Goal: Transaction & Acquisition: Purchase product/service

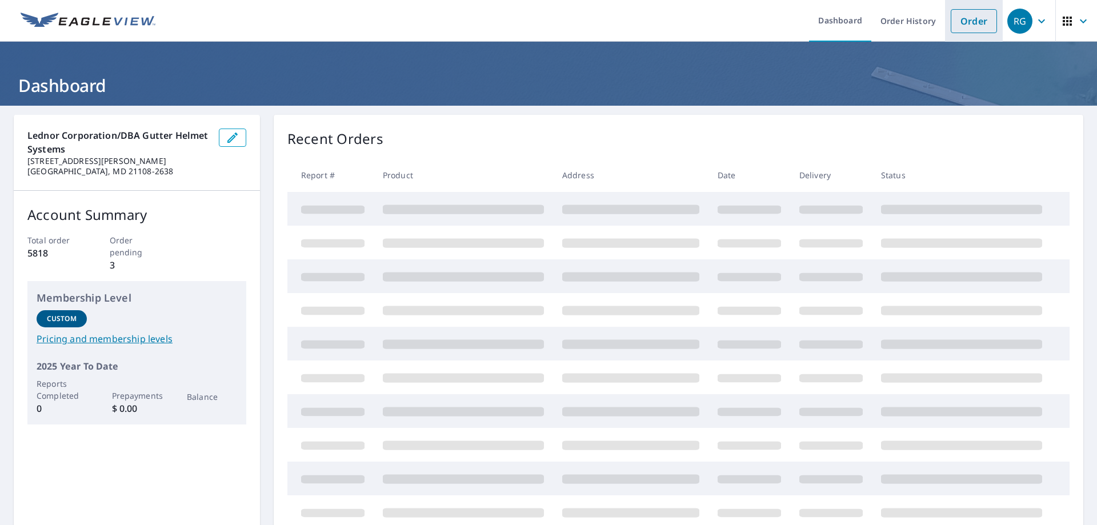
click at [951, 18] on link "Order" at bounding box center [974, 21] width 46 height 24
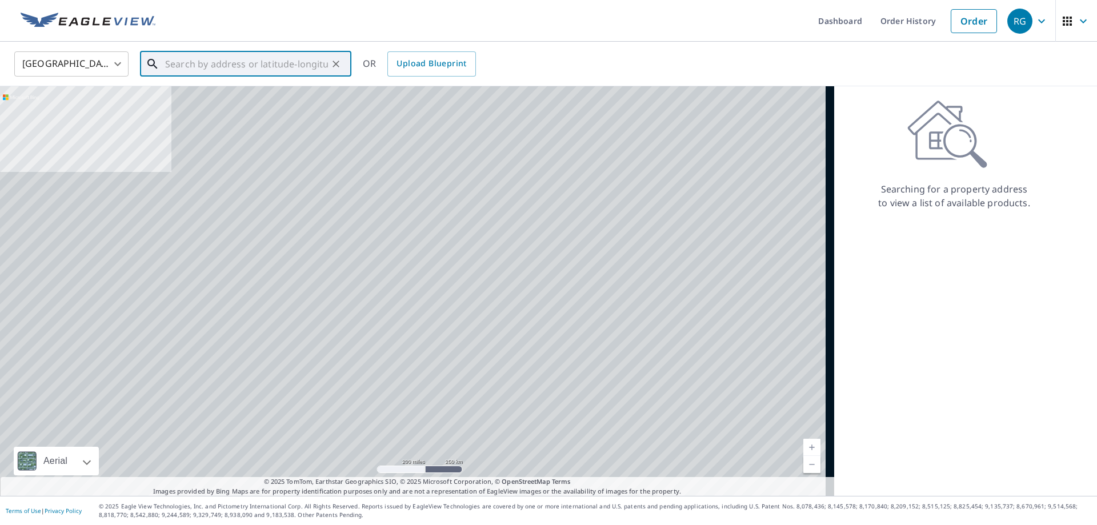
drag, startPoint x: 276, startPoint y: 63, endPoint x: 13, endPoint y: 166, distance: 283.0
click at [276, 63] on input "text" at bounding box center [246, 64] width 163 height 32
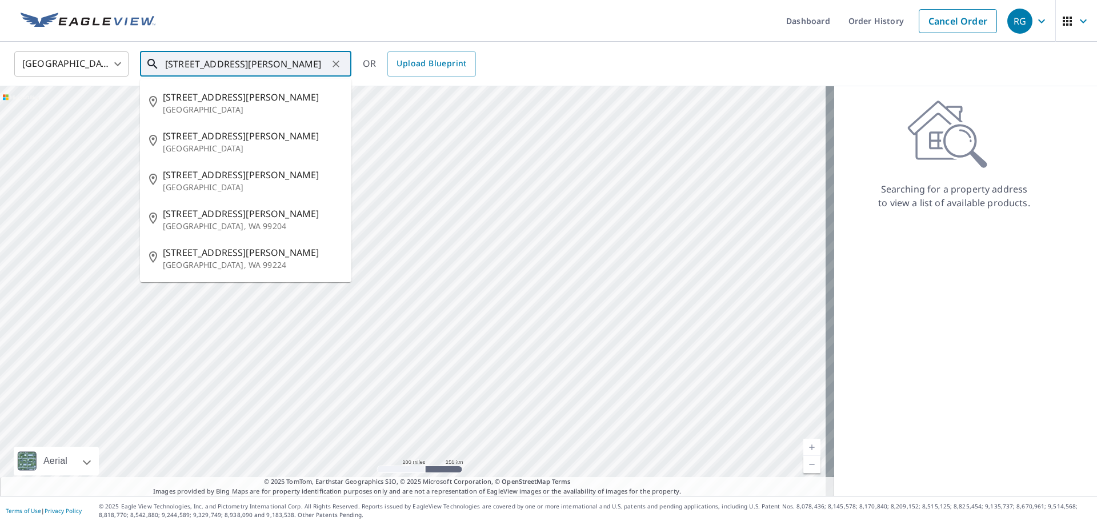
click at [203, 65] on input "[STREET_ADDRESS][PERSON_NAME]" at bounding box center [246, 64] width 163 height 32
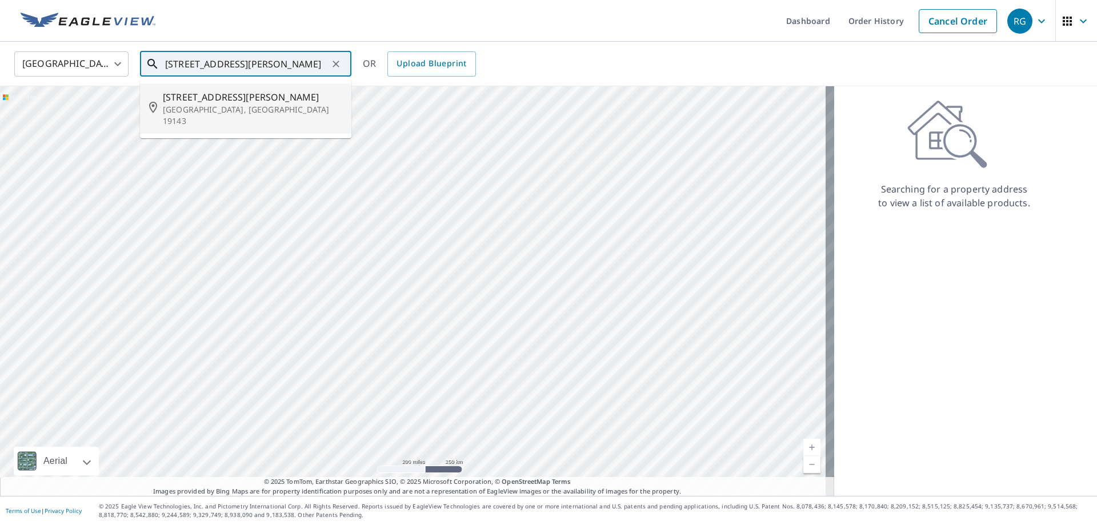
click at [207, 104] on span "[STREET_ADDRESS][PERSON_NAME]" at bounding box center [252, 97] width 179 height 14
type input "[STREET_ADDRESS][PERSON_NAME]"
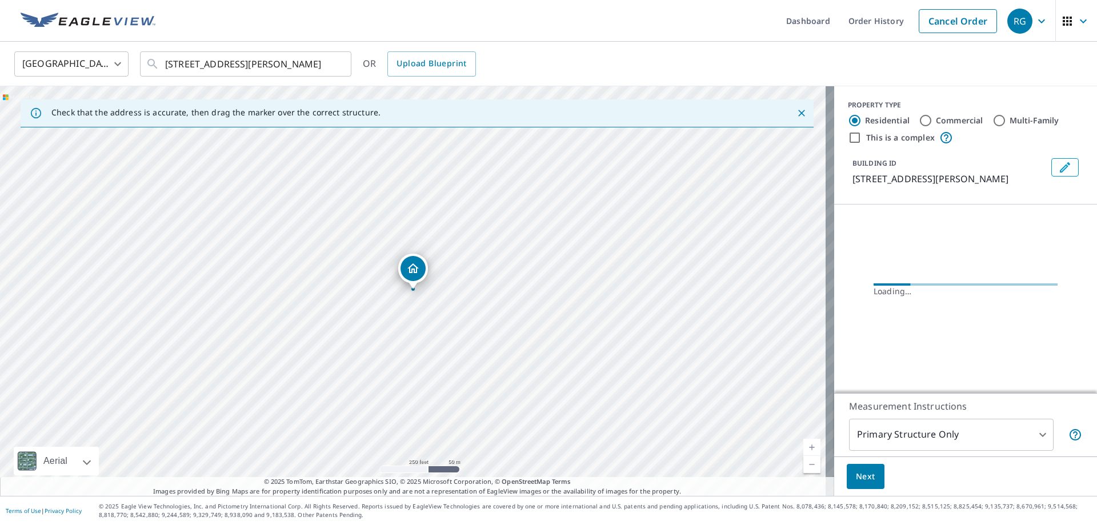
click at [945, 434] on body "RG RG Dashboard Order History Cancel Order RG [GEOGRAPHIC_DATA] [GEOGRAPHIC_DAT…" at bounding box center [548, 262] width 1097 height 525
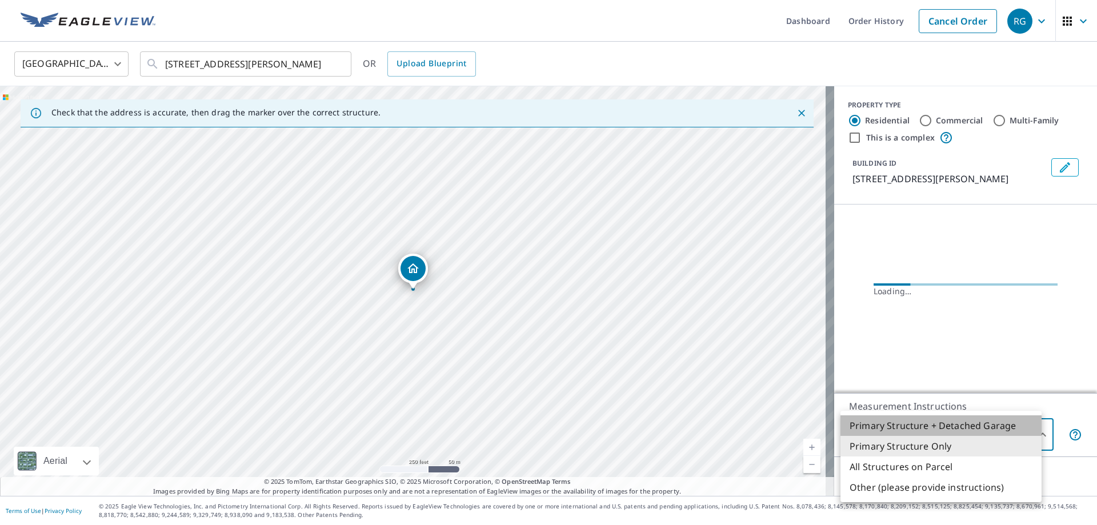
click at [947, 423] on li "Primary Structure + Detached Garage" at bounding box center [941, 425] width 201 height 21
type input "1"
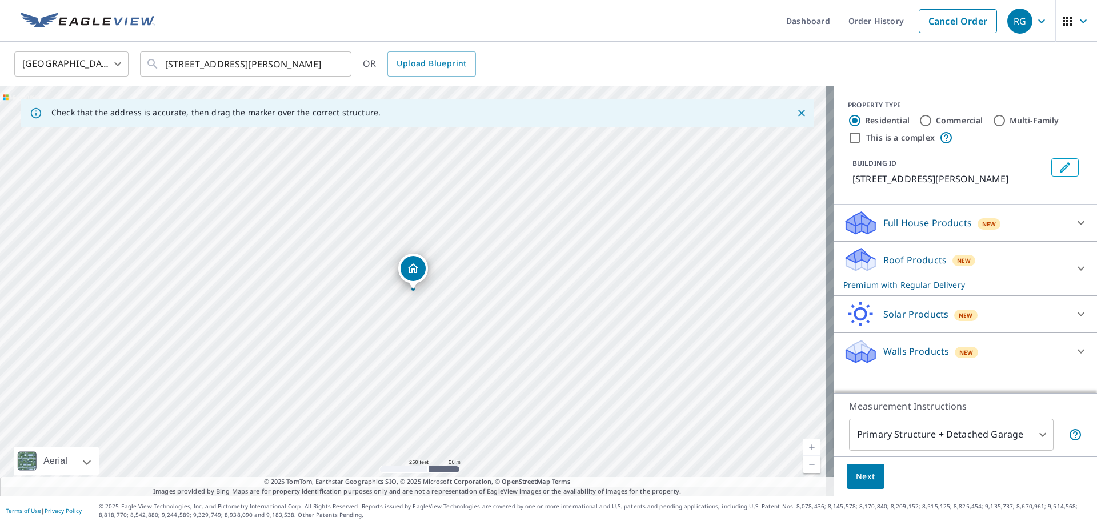
click at [953, 266] on div "New" at bounding box center [964, 260] width 23 height 11
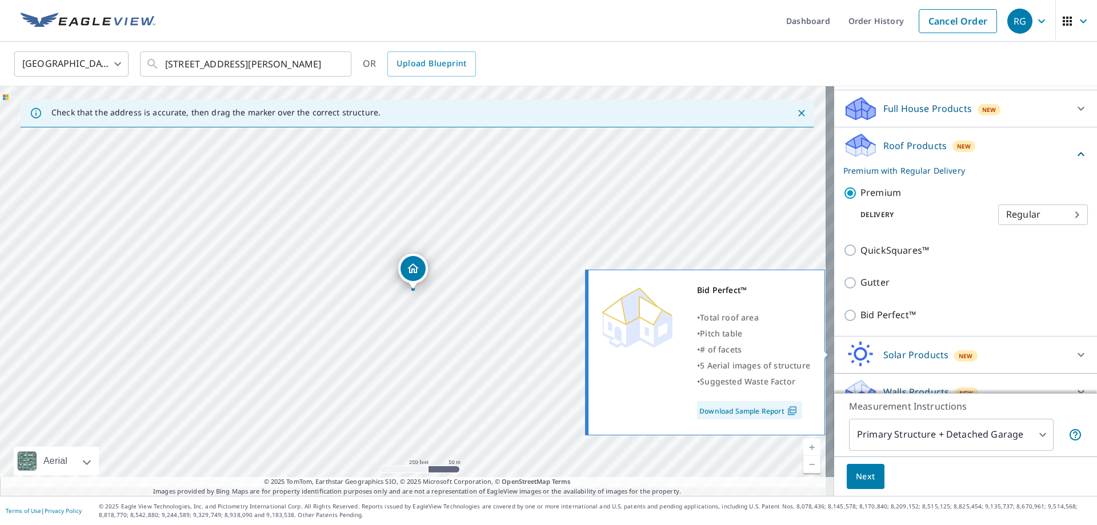
click at [916, 322] on p "Bid Perfect™" at bounding box center [888, 315] width 55 height 14
click at [861, 322] on input "Bid Perfect™" at bounding box center [851, 316] width 17 height 14
checkbox input "true"
checkbox input "false"
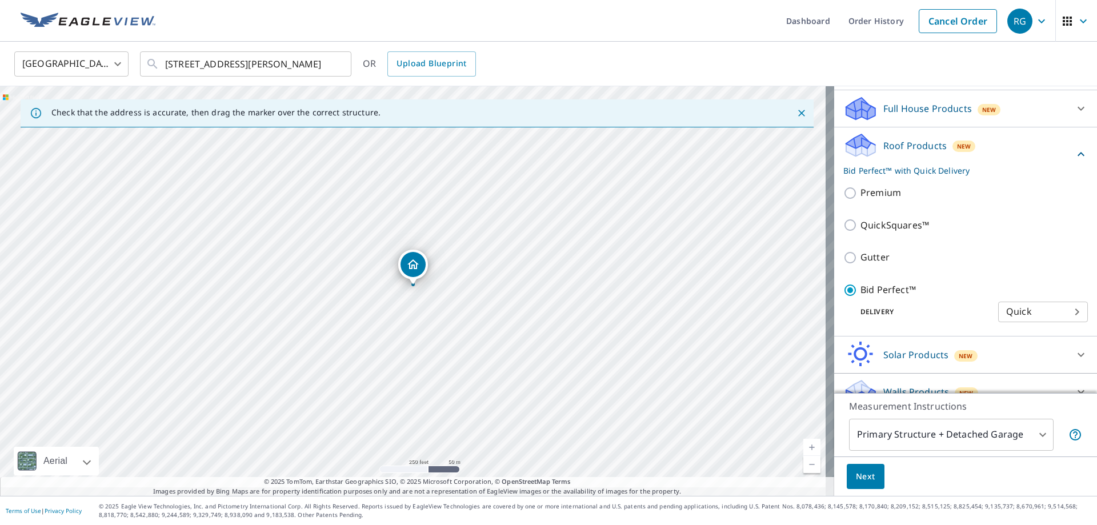
click at [863, 470] on span "Next" at bounding box center [865, 477] width 19 height 14
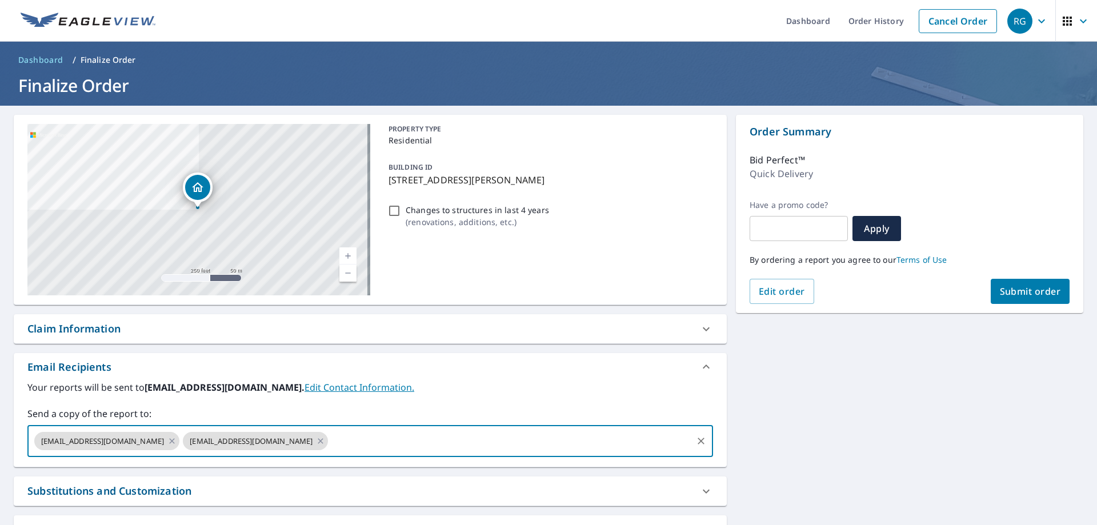
click at [439, 452] on input "text" at bounding box center [510, 441] width 361 height 22
type input "[EMAIL_ADDRESS][DOMAIN_NAME]"
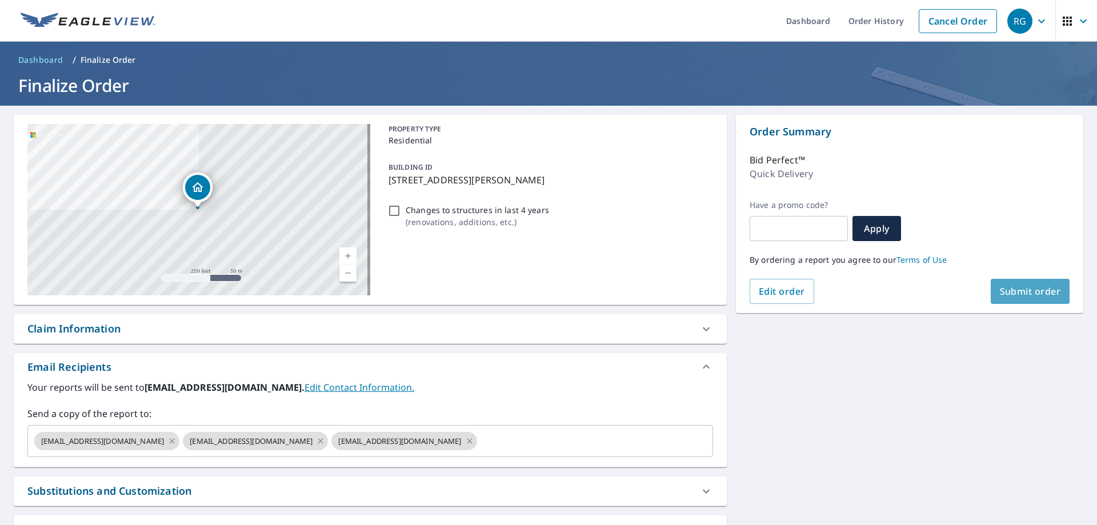
click at [1007, 286] on span "Submit order" at bounding box center [1030, 291] width 61 height 13
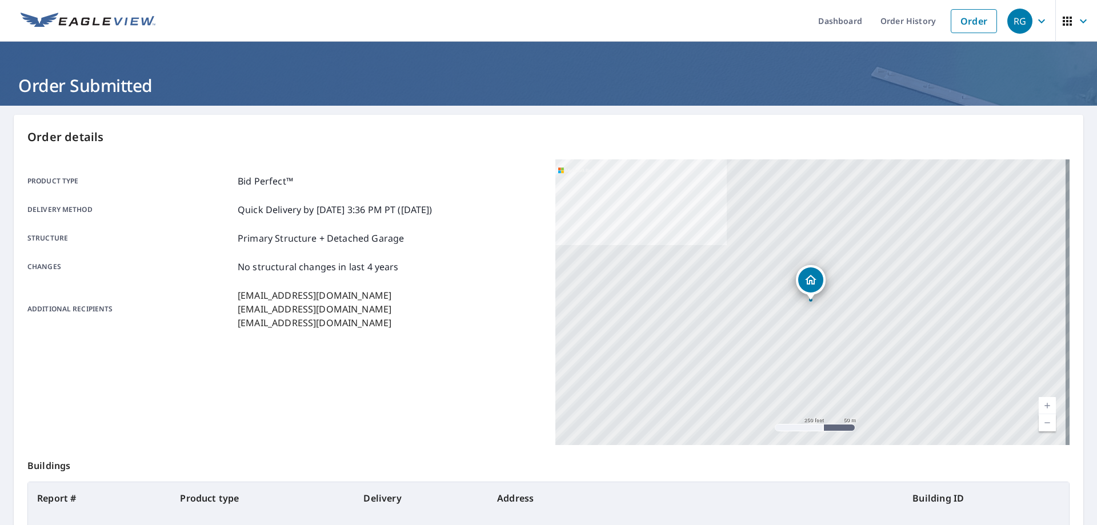
scroll to position [151, 0]
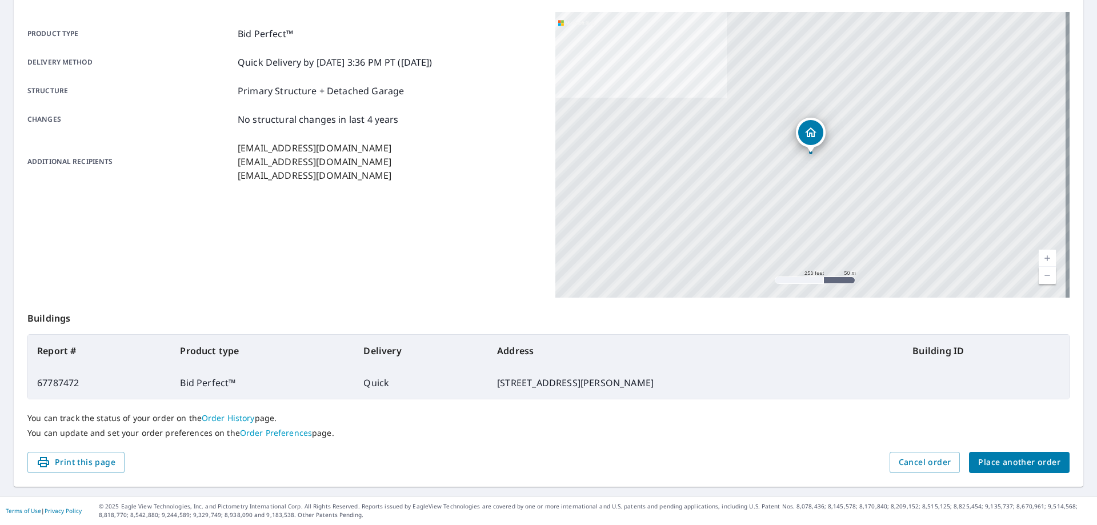
click at [978, 463] on span "Place another order" at bounding box center [1019, 462] width 82 height 14
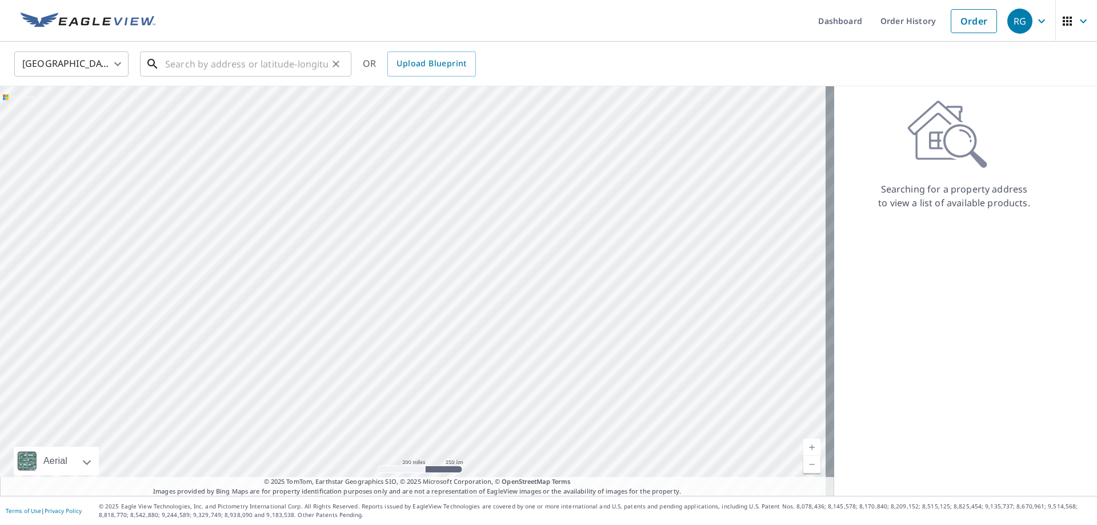
click at [280, 65] on input "text" at bounding box center [246, 64] width 163 height 32
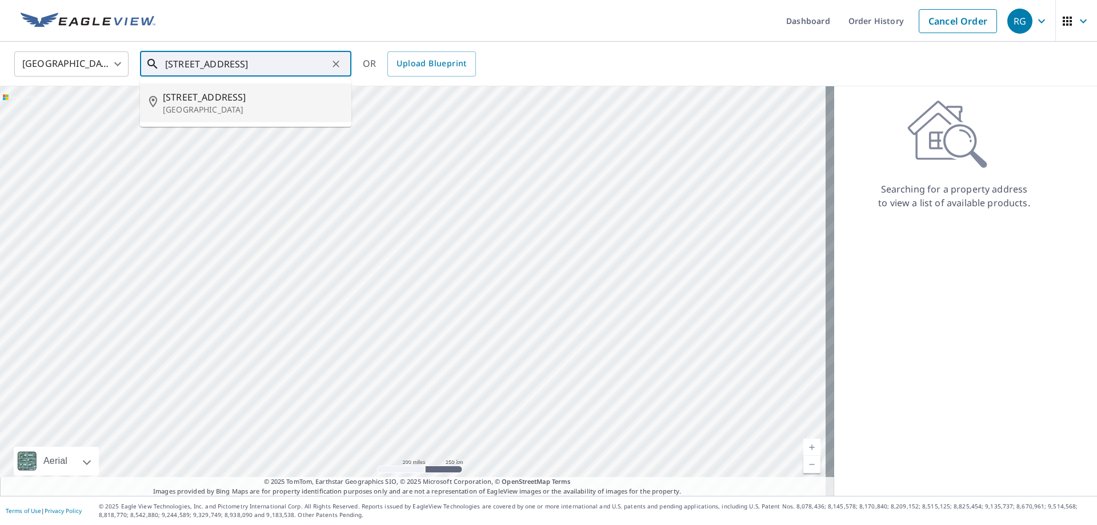
click at [259, 115] on p "[GEOGRAPHIC_DATA]" at bounding box center [252, 109] width 179 height 11
type input "[STREET_ADDRESS]"
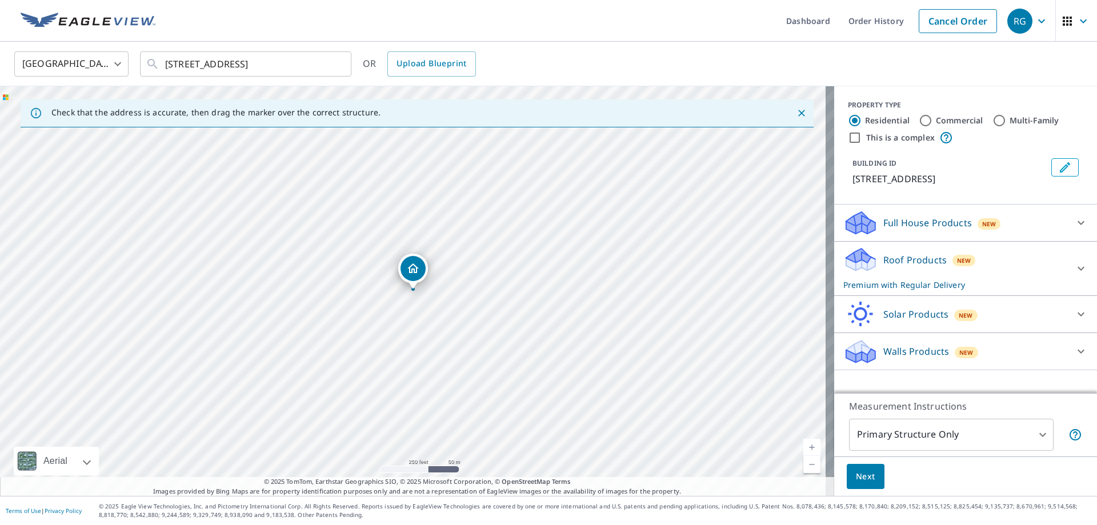
click at [919, 291] on div "Roof Products New Premium with Regular Delivery" at bounding box center [955, 268] width 224 height 45
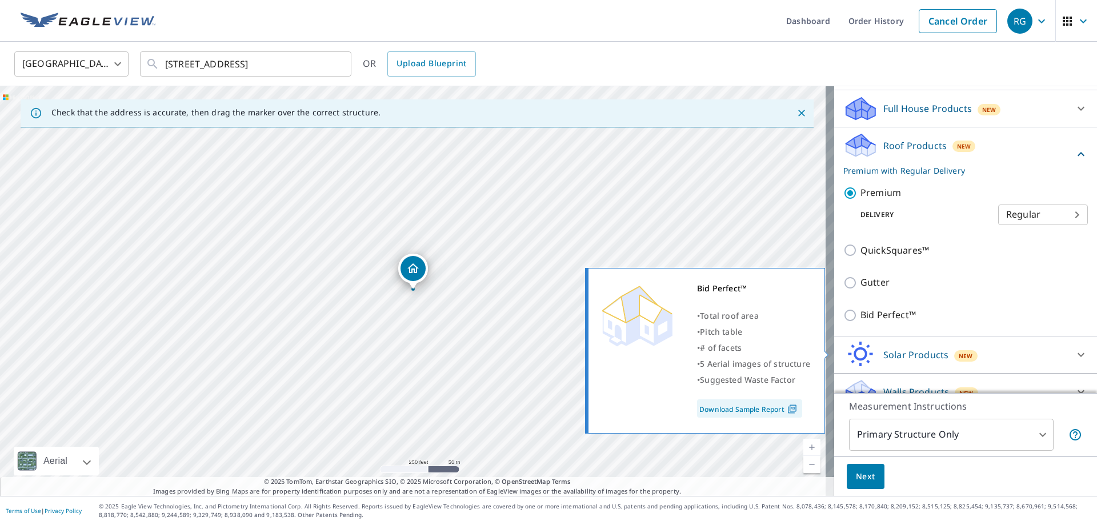
click at [903, 322] on p "Bid Perfect™" at bounding box center [888, 315] width 55 height 14
click at [861, 322] on input "Bid Perfect™" at bounding box center [851, 316] width 17 height 14
checkbox input "true"
type input "1"
checkbox input "false"
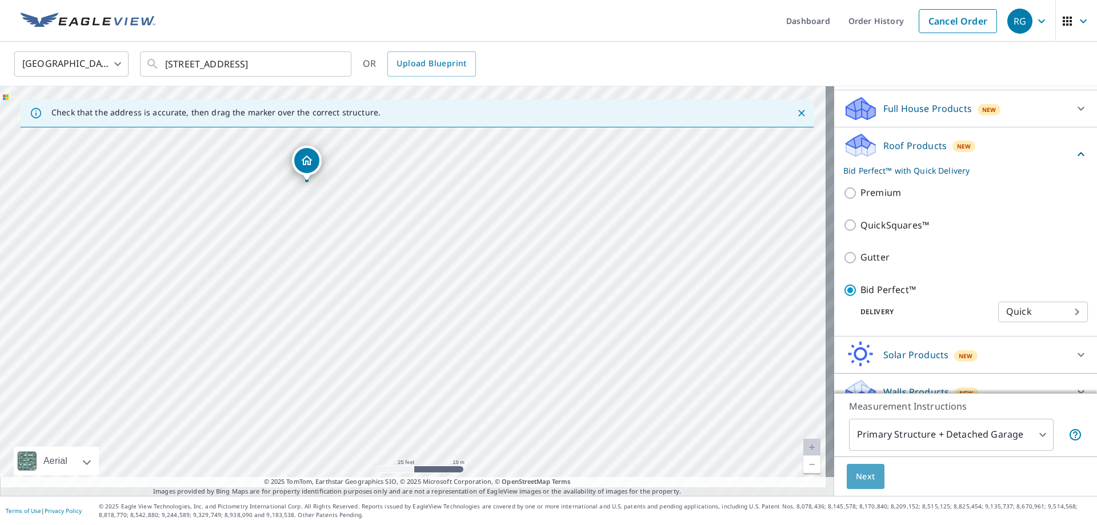
click at [856, 470] on span "Next" at bounding box center [865, 477] width 19 height 14
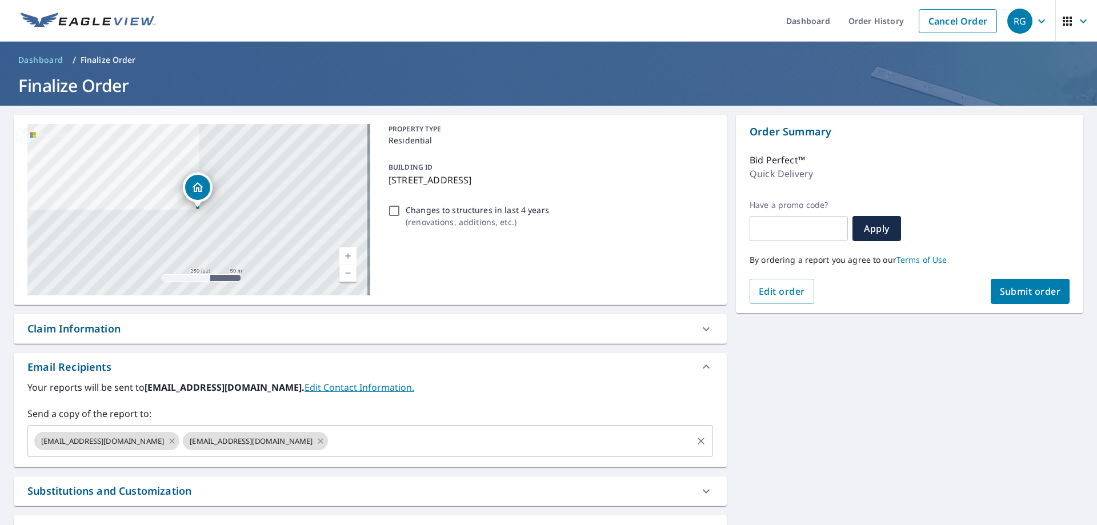
click at [526, 441] on input "text" at bounding box center [510, 441] width 361 height 22
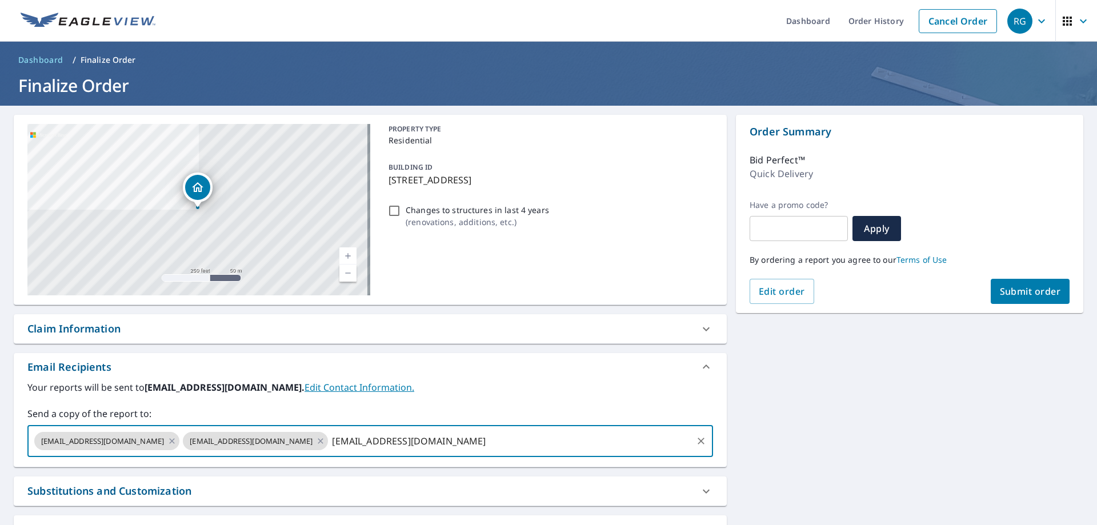
type input "[EMAIL_ADDRESS][DOMAIN_NAME]"
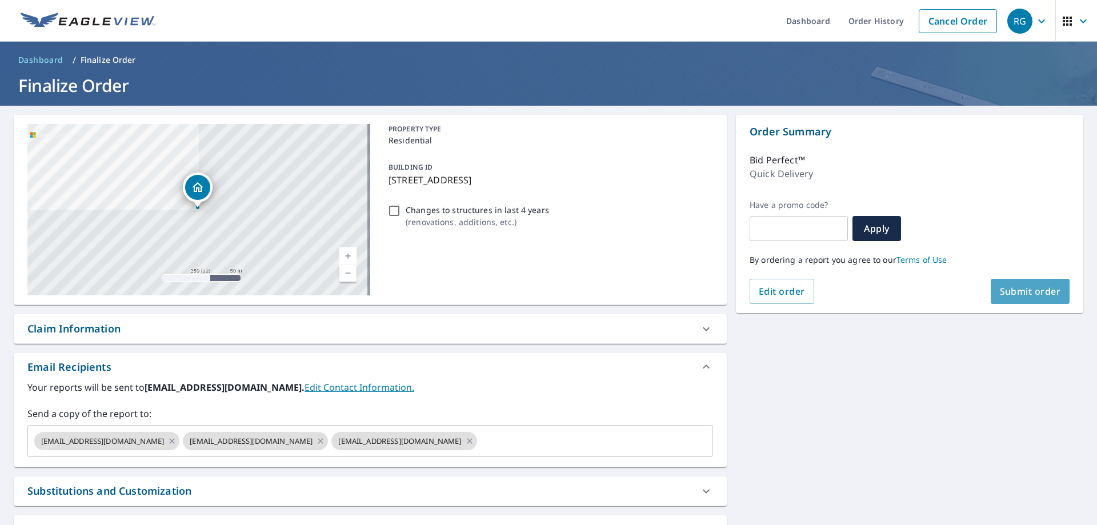
click at [1002, 290] on span "Submit order" at bounding box center [1030, 291] width 61 height 13
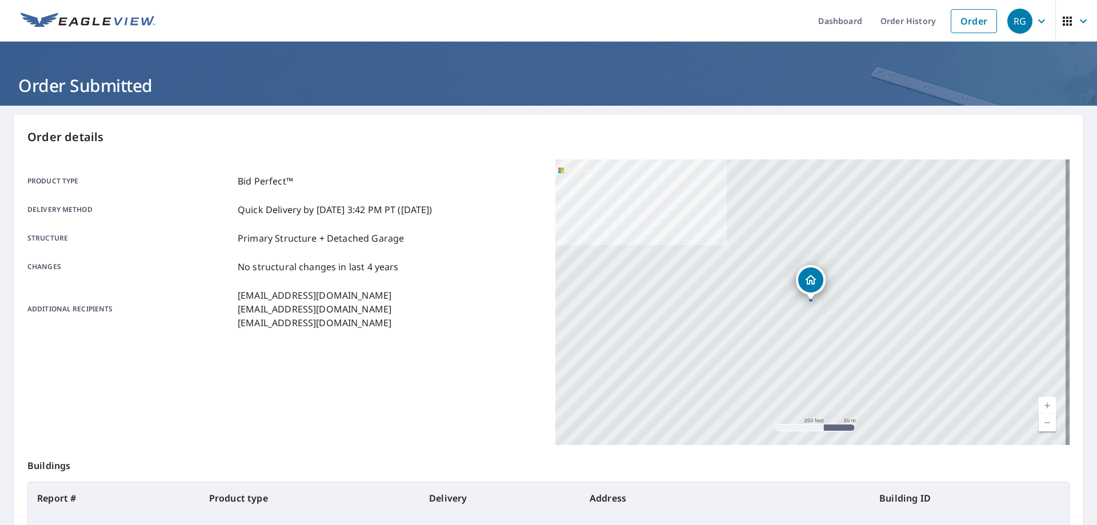
scroll to position [151, 0]
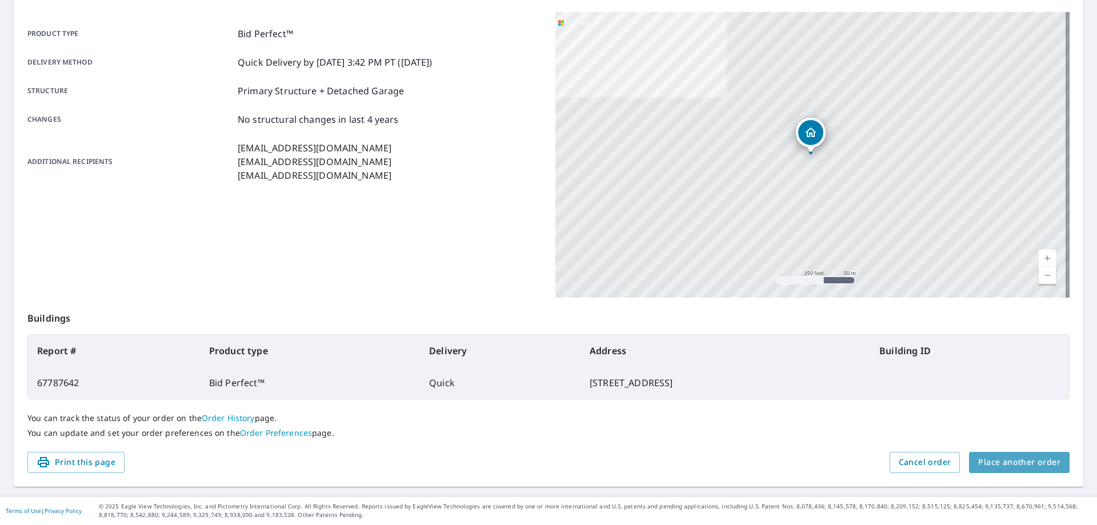
click at [1002, 466] on span "Place another order" at bounding box center [1019, 462] width 82 height 14
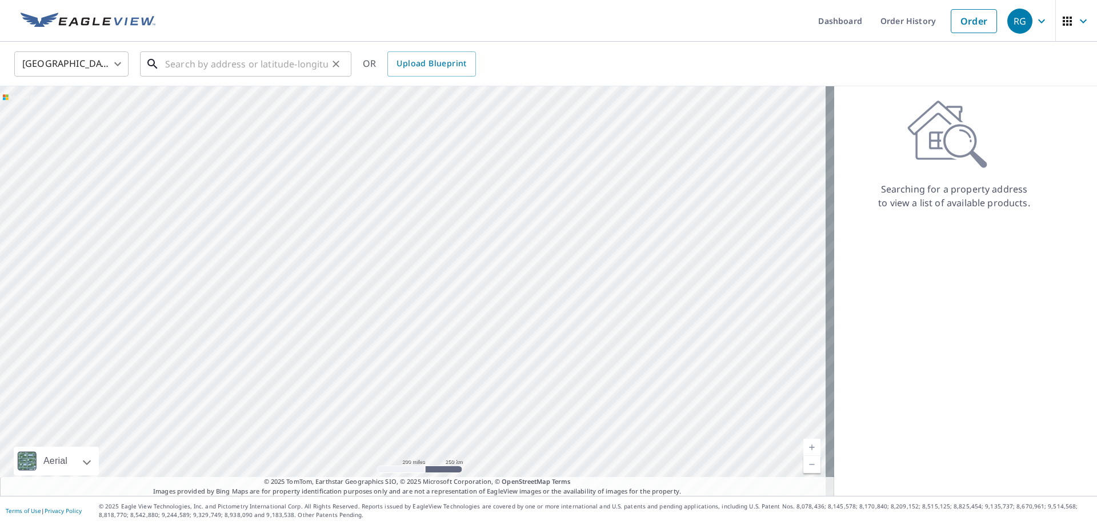
click at [283, 67] on input "text" at bounding box center [246, 64] width 163 height 32
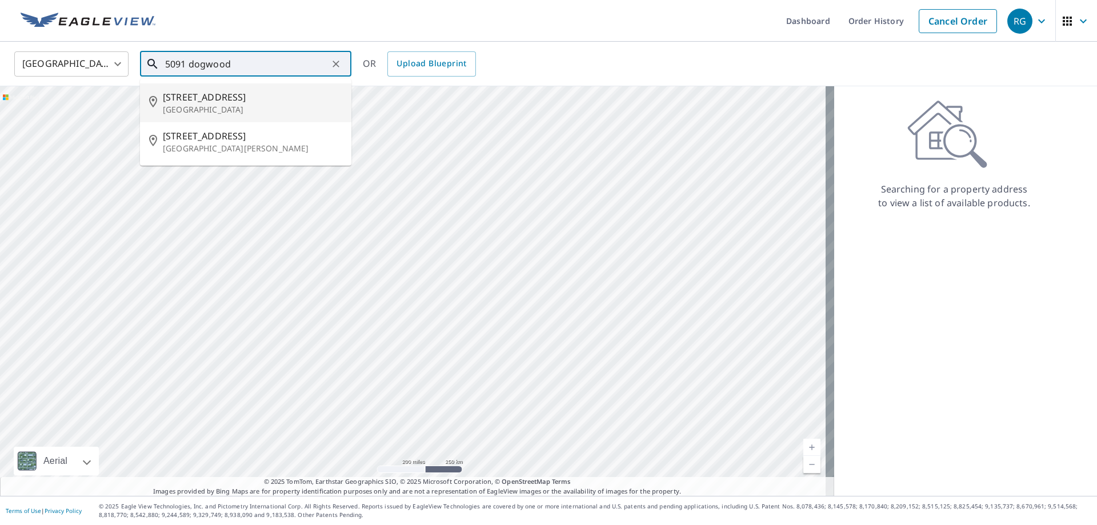
click at [269, 115] on p "[GEOGRAPHIC_DATA]" at bounding box center [252, 109] width 179 height 11
type input "[STREET_ADDRESS]"
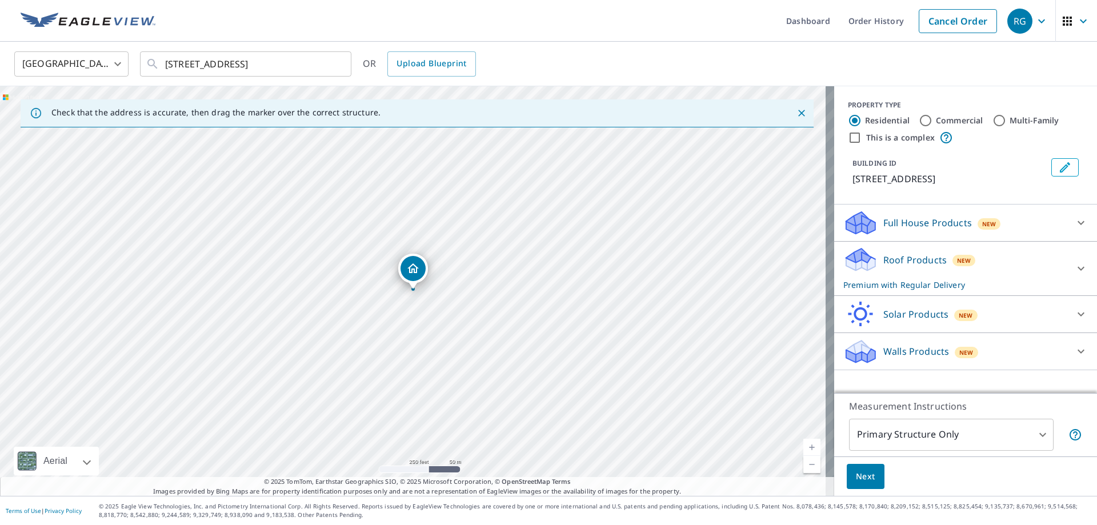
click at [946, 434] on body "RG RG Dashboard Order History Cancel Order RG [GEOGRAPHIC_DATA] [GEOGRAPHIC_DAT…" at bounding box center [548, 262] width 1097 height 525
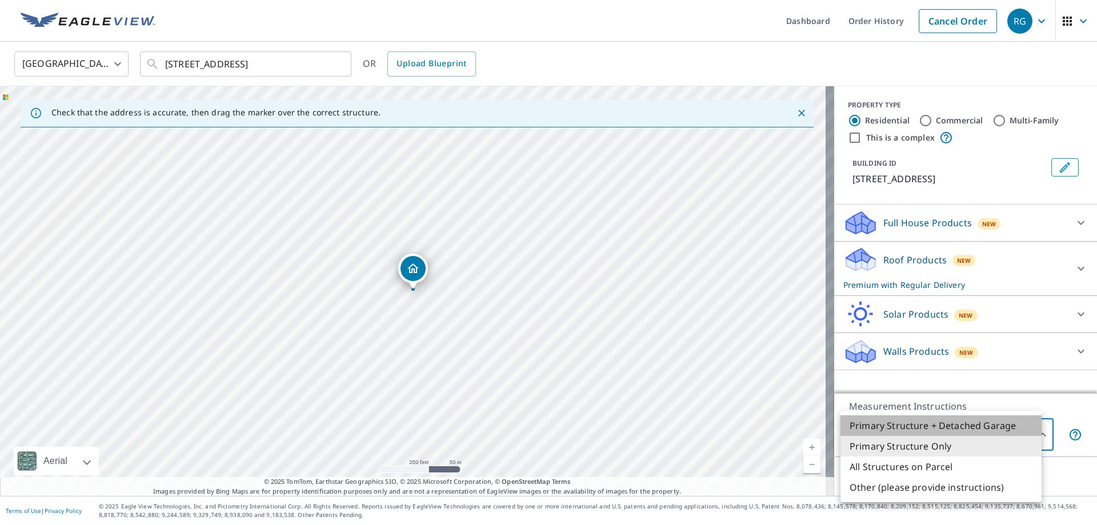
click at [947, 428] on li "Primary Structure + Detached Garage" at bounding box center [941, 425] width 201 height 21
type input "1"
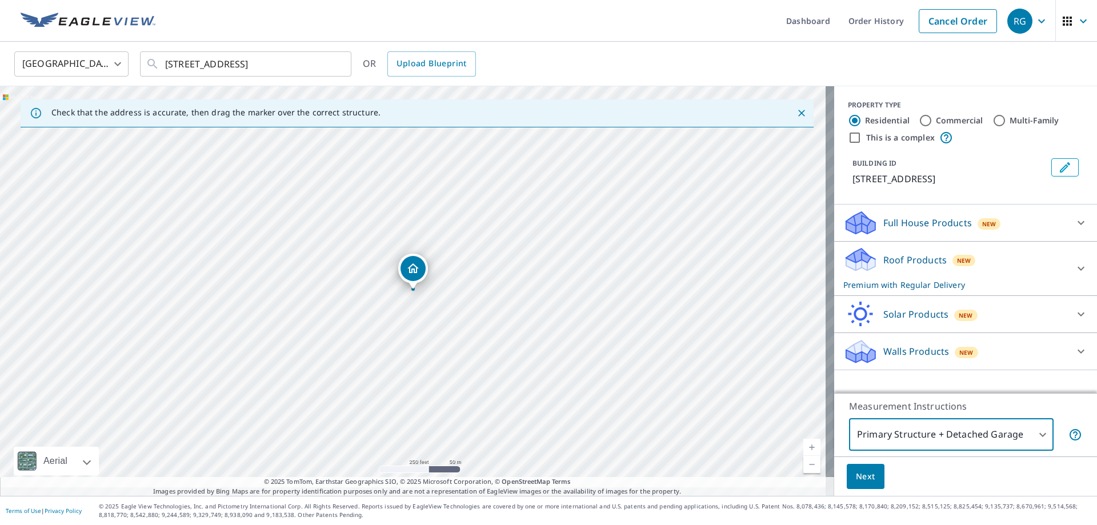
click at [867, 470] on span "Next" at bounding box center [865, 477] width 19 height 14
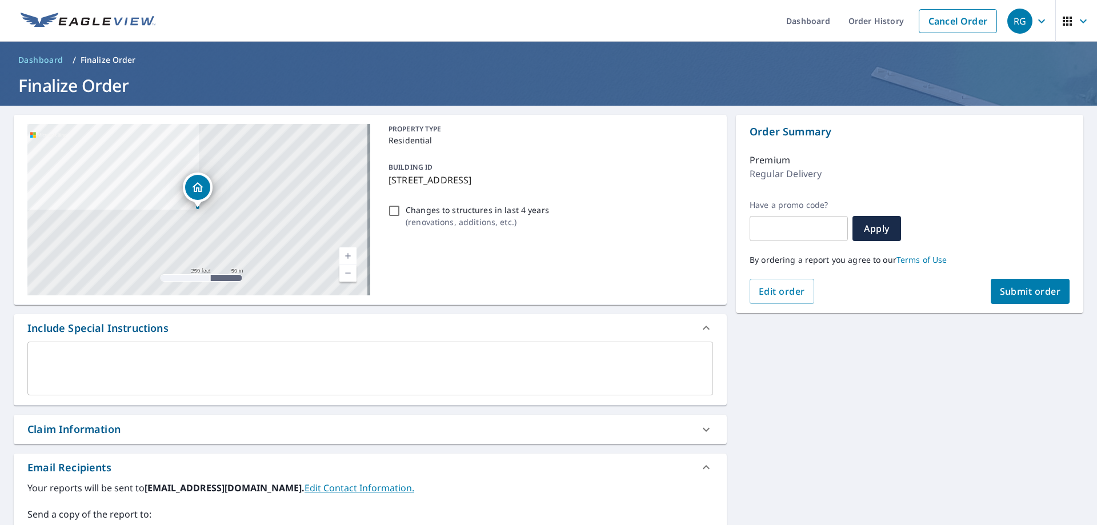
scroll to position [171, 0]
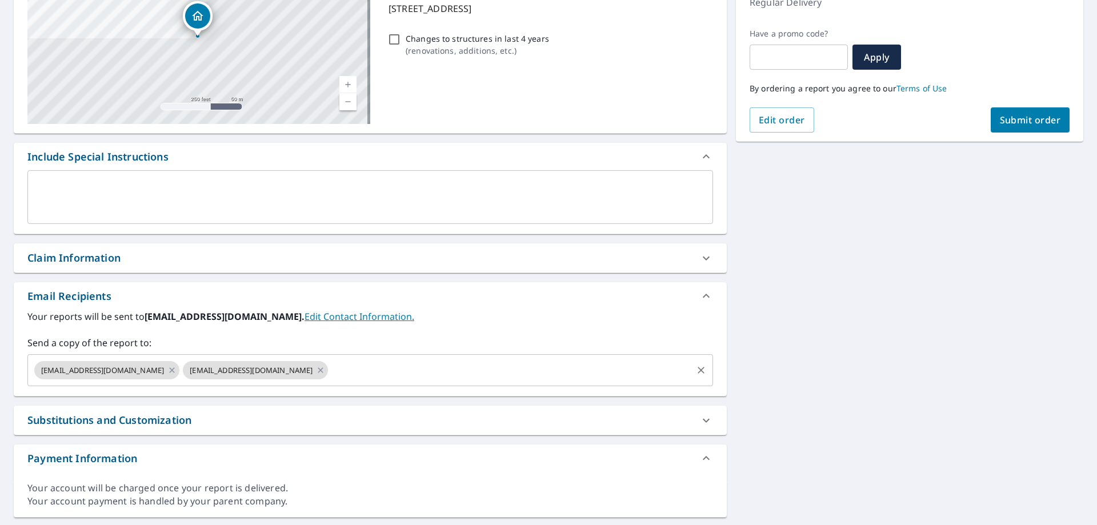
click at [442, 378] on input "text" at bounding box center [510, 370] width 361 height 22
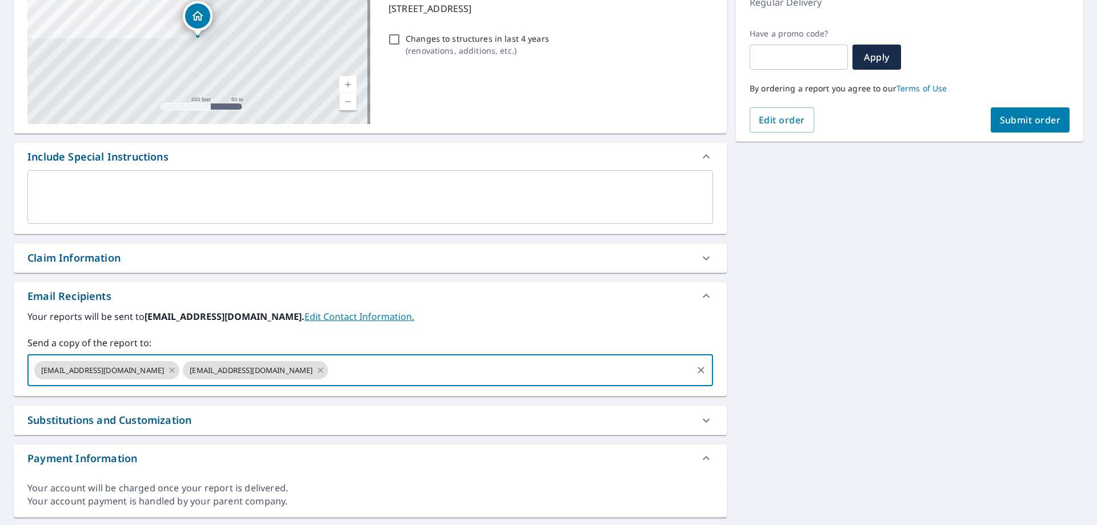
paste input "[EMAIL_ADDRESS][DOMAIN_NAME]"
type input "[EMAIL_ADDRESS][DOMAIN_NAME]"
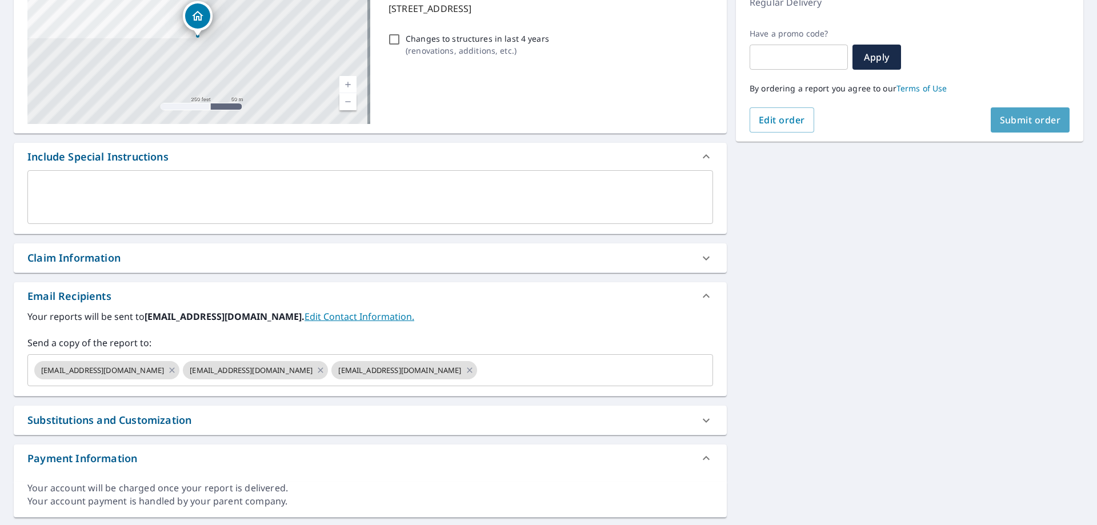
click at [1048, 115] on span "Submit order" at bounding box center [1030, 120] width 61 height 13
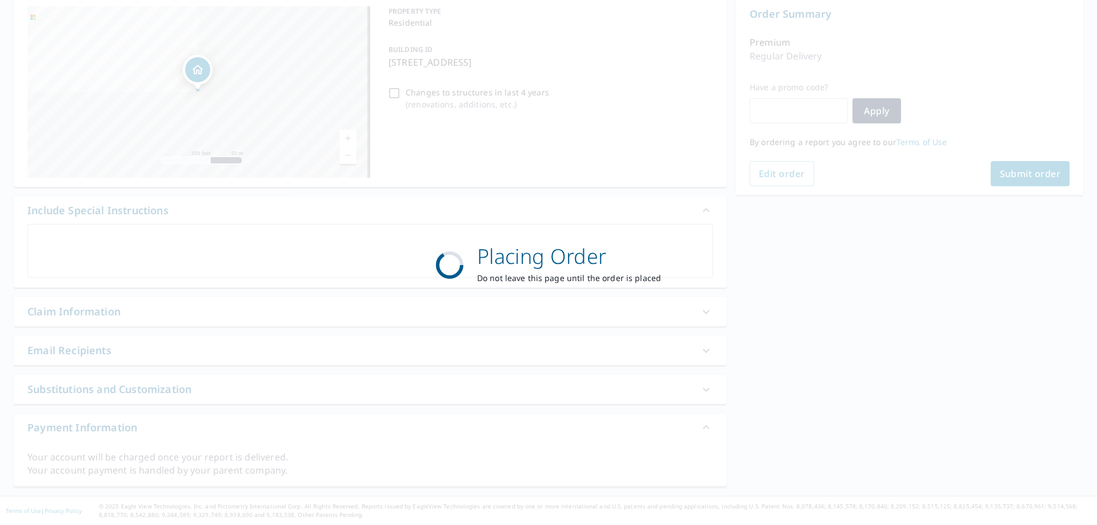
scroll to position [144, 0]
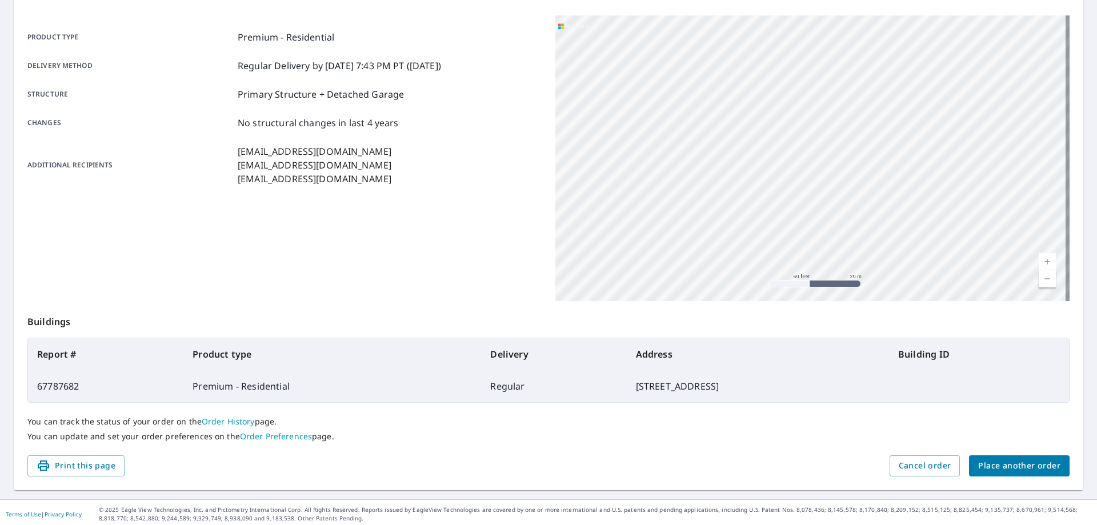
drag, startPoint x: 954, startPoint y: 285, endPoint x: 932, endPoint y: 97, distance: 188.8
click at [932, 97] on div "[STREET_ADDRESS]" at bounding box center [812, 158] width 514 height 286
drag, startPoint x: 928, startPoint y: 218, endPoint x: 898, endPoint y: 95, distance: 126.4
click at [898, 95] on div "[STREET_ADDRESS]" at bounding box center [812, 158] width 514 height 286
drag, startPoint x: 864, startPoint y: 95, endPoint x: 847, endPoint y: 184, distance: 90.8
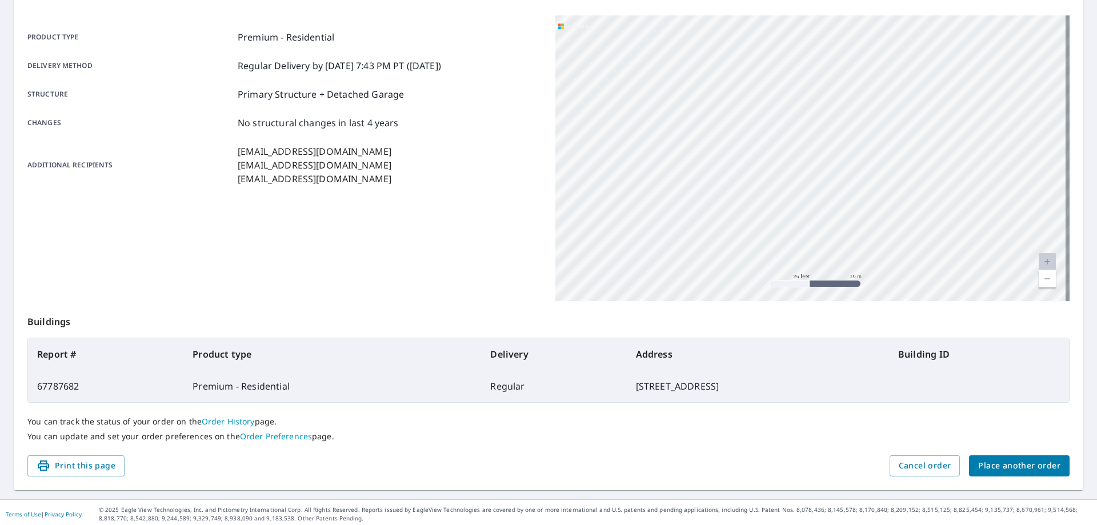
click at [847, 184] on div "[STREET_ADDRESS]" at bounding box center [812, 158] width 514 height 286
drag, startPoint x: 883, startPoint y: 90, endPoint x: 857, endPoint y: 227, distance: 139.6
click at [857, 227] on div "[STREET_ADDRESS]" at bounding box center [812, 158] width 514 height 286
drag, startPoint x: 842, startPoint y: 186, endPoint x: 1038, endPoint y: 176, distance: 196.2
click at [1038, 176] on div "[STREET_ADDRESS]" at bounding box center [812, 158] width 514 height 286
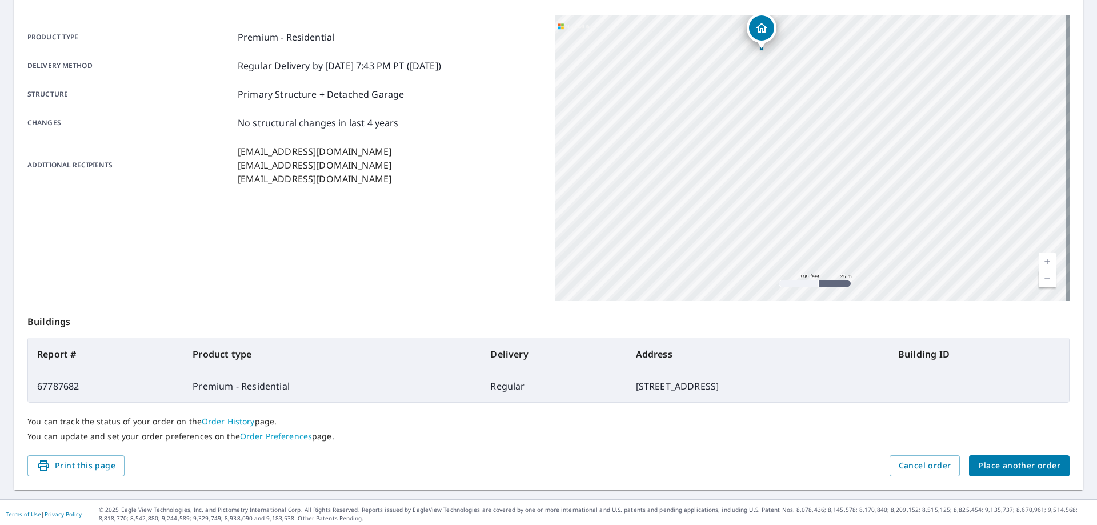
drag, startPoint x: 842, startPoint y: 179, endPoint x: 846, endPoint y: 213, distance: 34.0
click at [846, 213] on div "[STREET_ADDRESS]" at bounding box center [812, 158] width 514 height 286
drag, startPoint x: 957, startPoint y: 115, endPoint x: 789, endPoint y: 159, distance: 174.1
click at [789, 159] on div "[STREET_ADDRESS]" at bounding box center [812, 158] width 514 height 286
drag, startPoint x: 942, startPoint y: 111, endPoint x: 778, endPoint y: 188, distance: 181.2
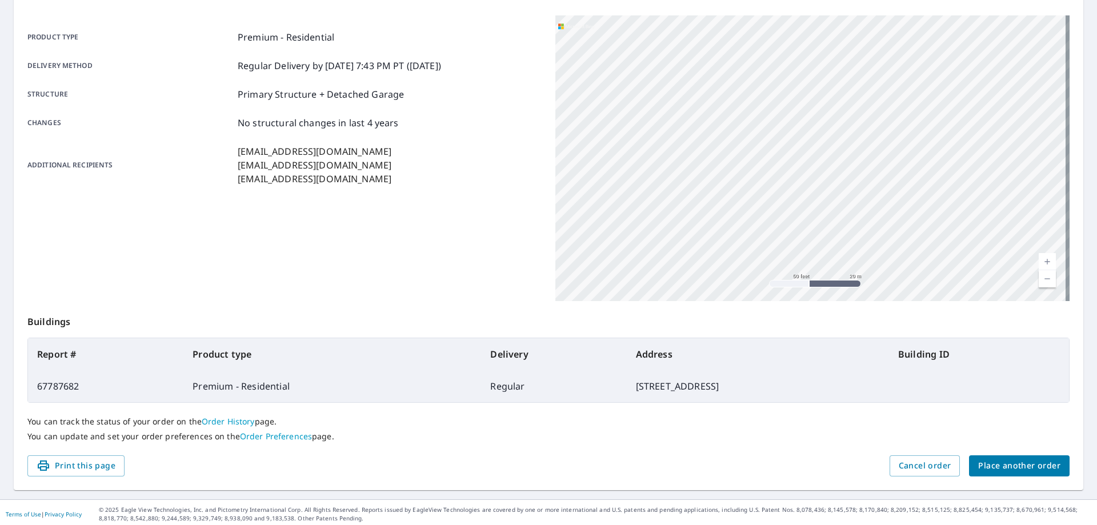
click at [778, 188] on div "[STREET_ADDRESS]" at bounding box center [812, 158] width 514 height 286
drag, startPoint x: 917, startPoint y: 138, endPoint x: 726, endPoint y: 115, distance: 191.7
click at [726, 115] on div "[STREET_ADDRESS]" at bounding box center [812, 158] width 514 height 286
drag, startPoint x: 843, startPoint y: 159, endPoint x: 651, endPoint y: 83, distance: 206.3
click at [651, 83] on div "[STREET_ADDRESS]" at bounding box center [812, 158] width 514 height 286
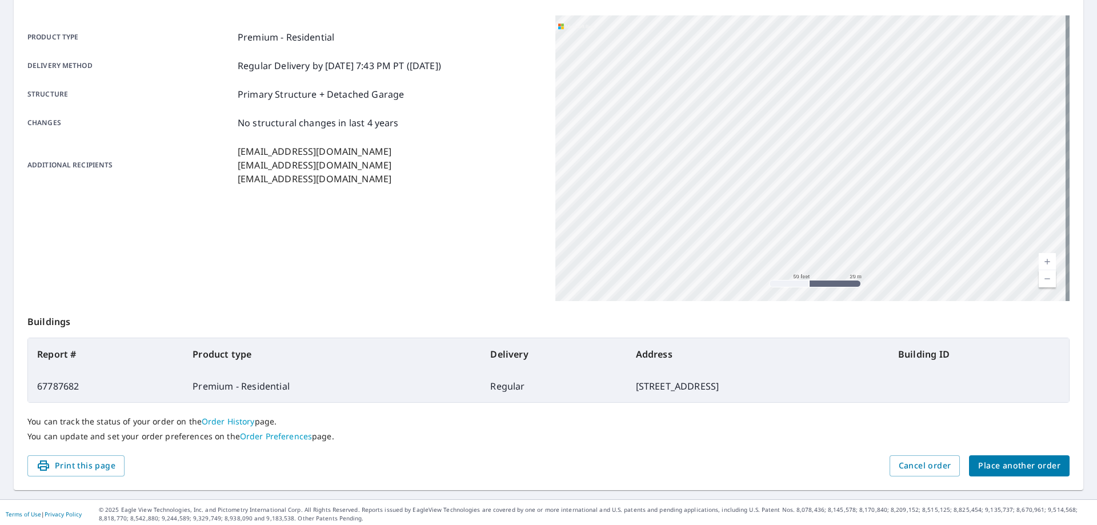
drag, startPoint x: 863, startPoint y: 127, endPoint x: 634, endPoint y: 97, distance: 231.1
click at [631, 97] on div "[STREET_ADDRESS]" at bounding box center [812, 158] width 514 height 286
drag, startPoint x: 933, startPoint y: 146, endPoint x: 774, endPoint y: 141, distance: 159.0
click at [786, 146] on div "[STREET_ADDRESS]" at bounding box center [812, 158] width 514 height 286
drag, startPoint x: 887, startPoint y: 146, endPoint x: 808, endPoint y: 145, distance: 79.4
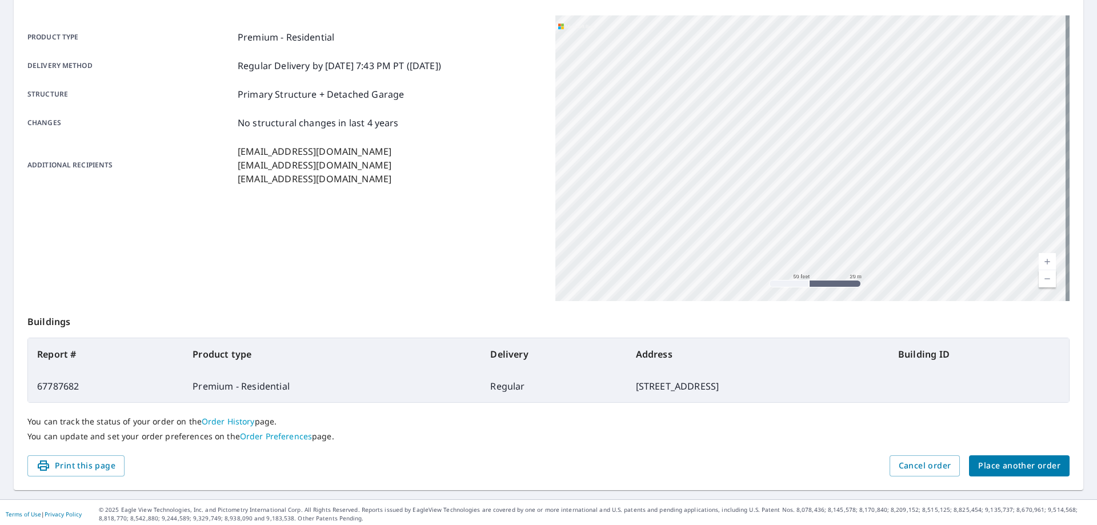
click at [807, 152] on div "[STREET_ADDRESS]" at bounding box center [812, 158] width 514 height 286
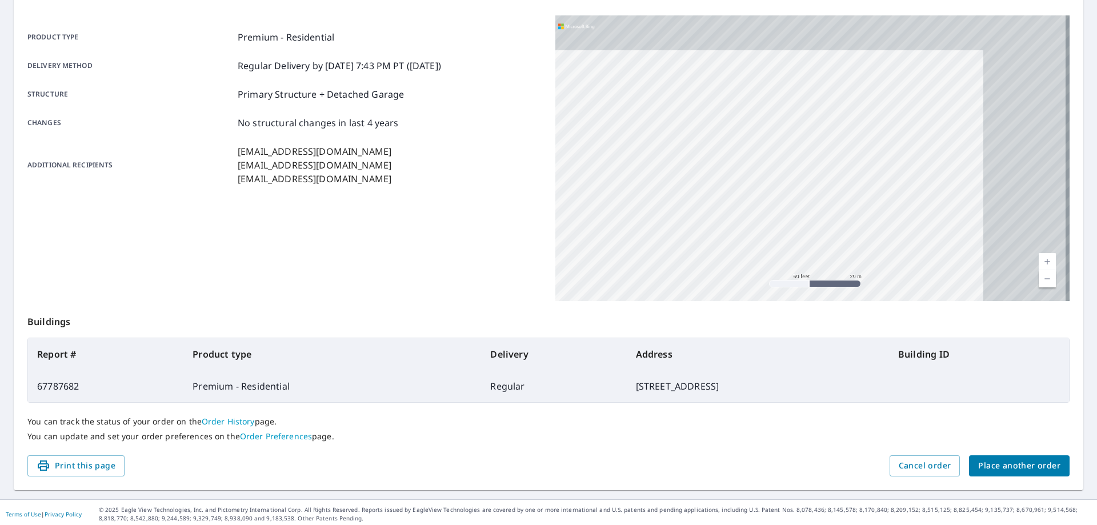
drag, startPoint x: 897, startPoint y: 134, endPoint x: 722, endPoint y: 194, distance: 184.7
click at [725, 195] on div "[STREET_ADDRESS]" at bounding box center [812, 158] width 514 height 286
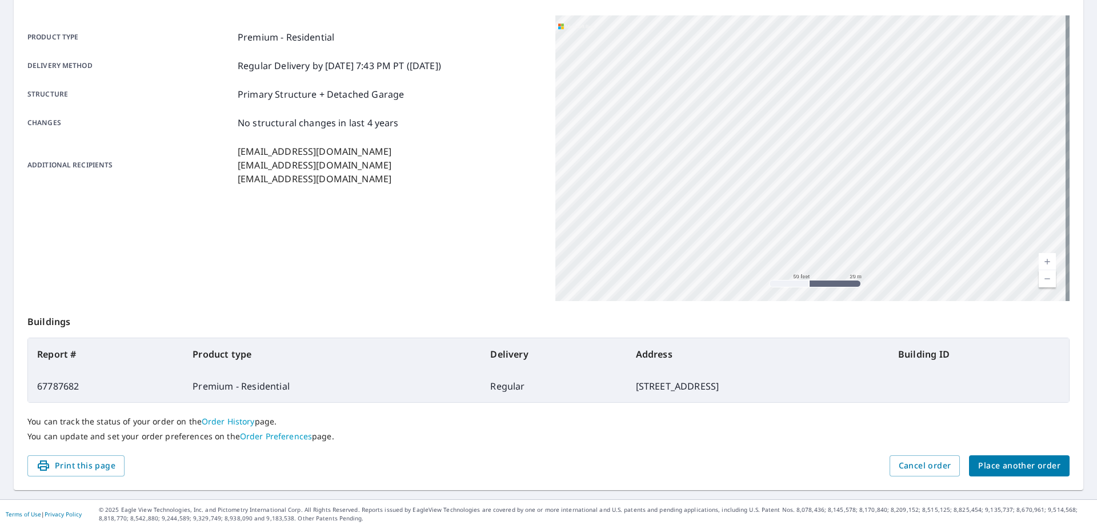
drag, startPoint x: 866, startPoint y: 163, endPoint x: 739, endPoint y: 203, distance: 133.6
click at [749, 203] on div "[STREET_ADDRESS]" at bounding box center [812, 158] width 514 height 286
drag, startPoint x: 721, startPoint y: 155, endPoint x: 715, endPoint y: 143, distance: 13.8
click at [705, 150] on div "[STREET_ADDRESS]" at bounding box center [812, 158] width 514 height 286
